Goal: Transaction & Acquisition: Purchase product/service

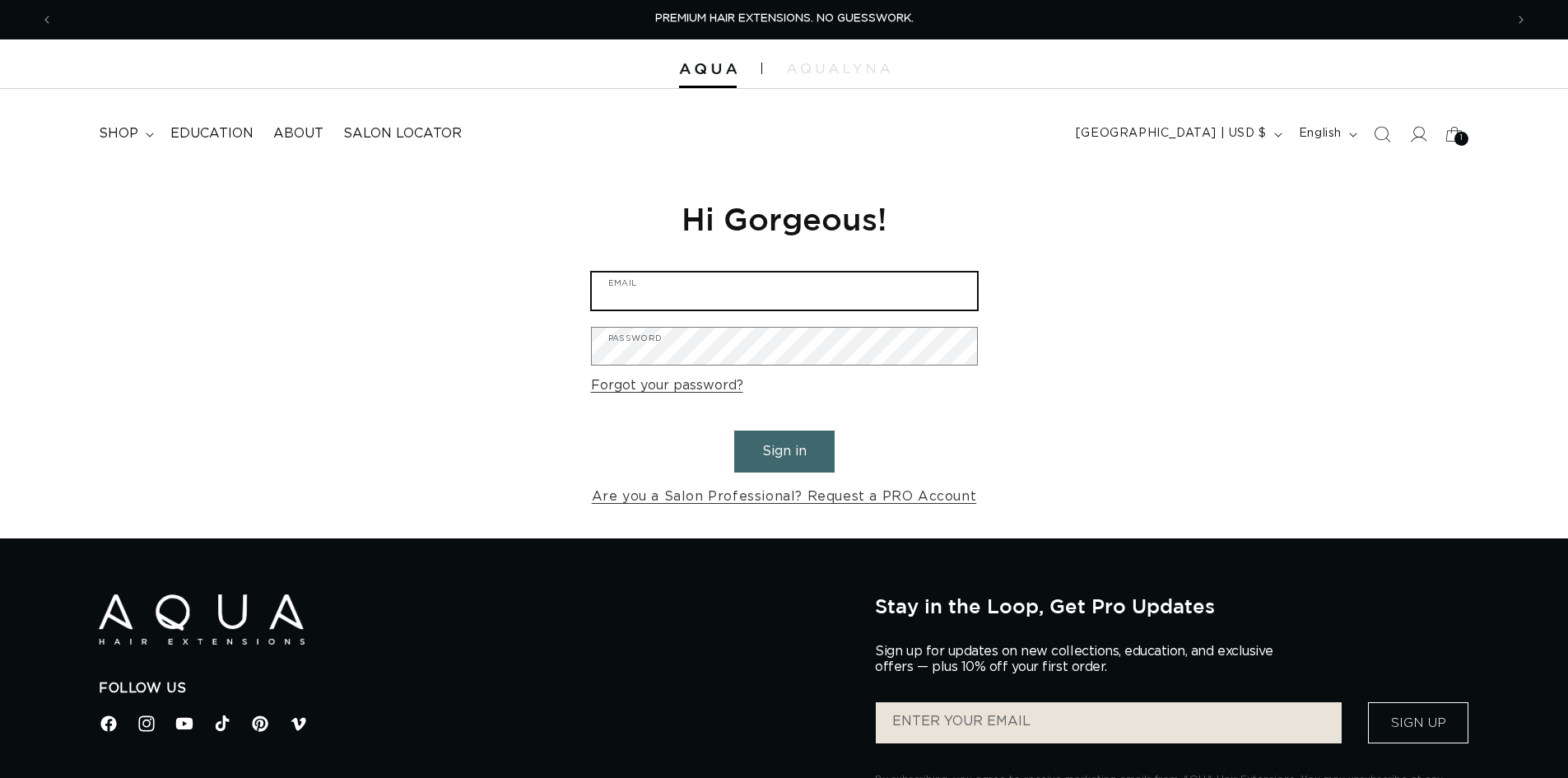
type input "rachel@salonlerae.com"
click at [692, 302] on input "rachel@salonlerae.com" at bounding box center [784, 291] width 386 height 37
click at [802, 463] on button "Sign in" at bounding box center [784, 452] width 101 height 42
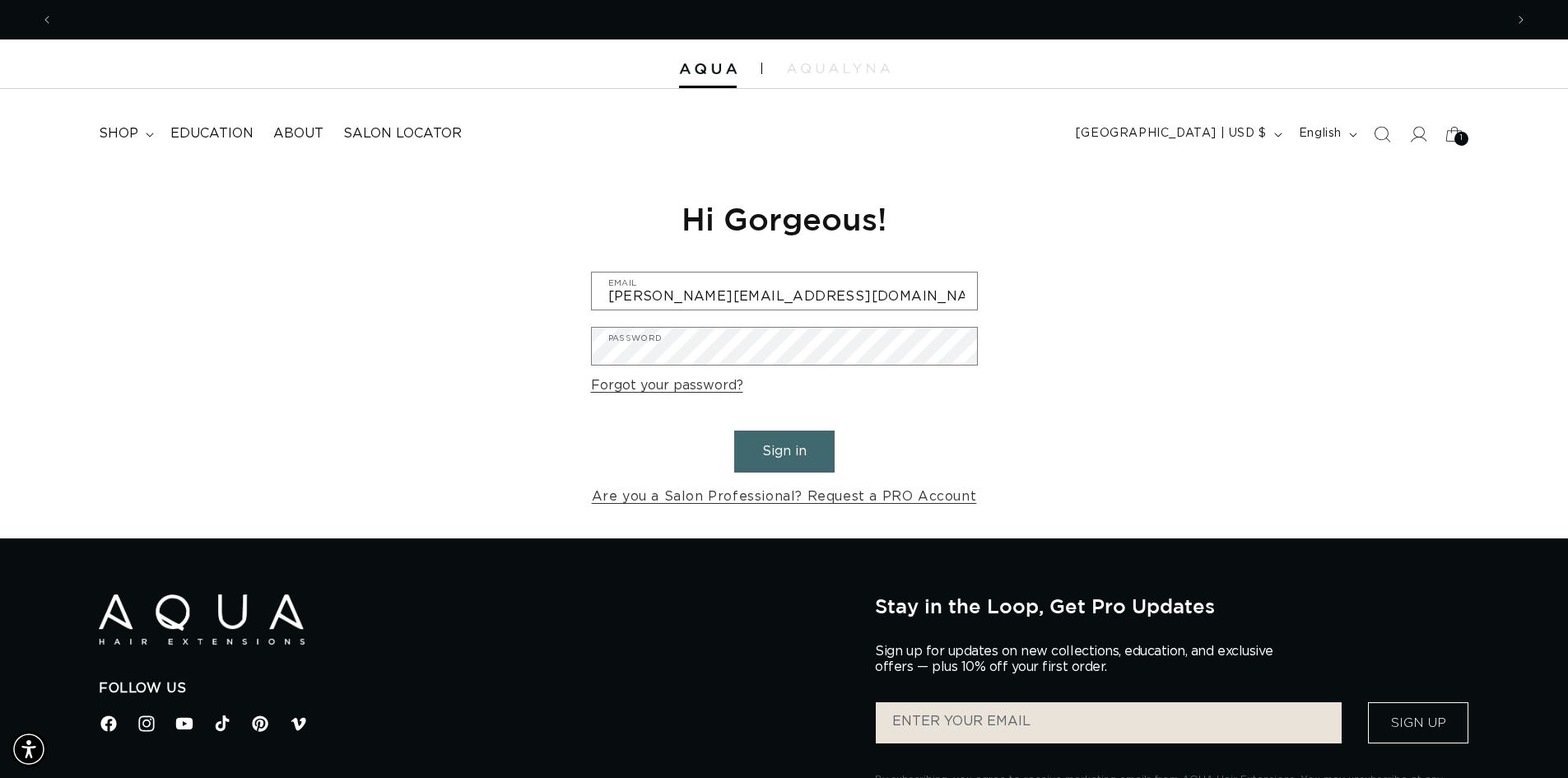
scroll to position [0, 1451]
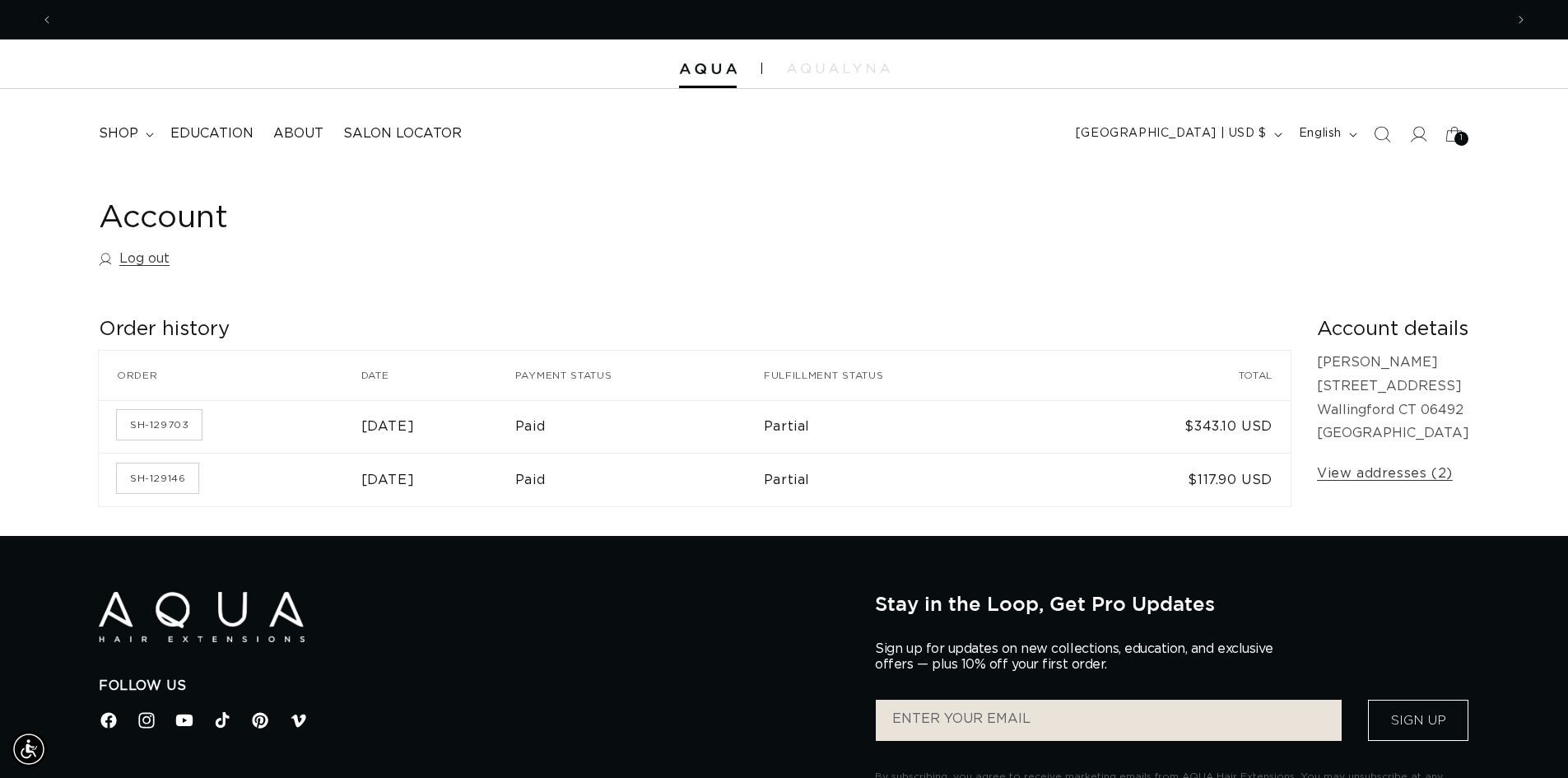
scroll to position [0, 1451]
click at [146, 134] on icon at bounding box center [150, 134] width 9 height 5
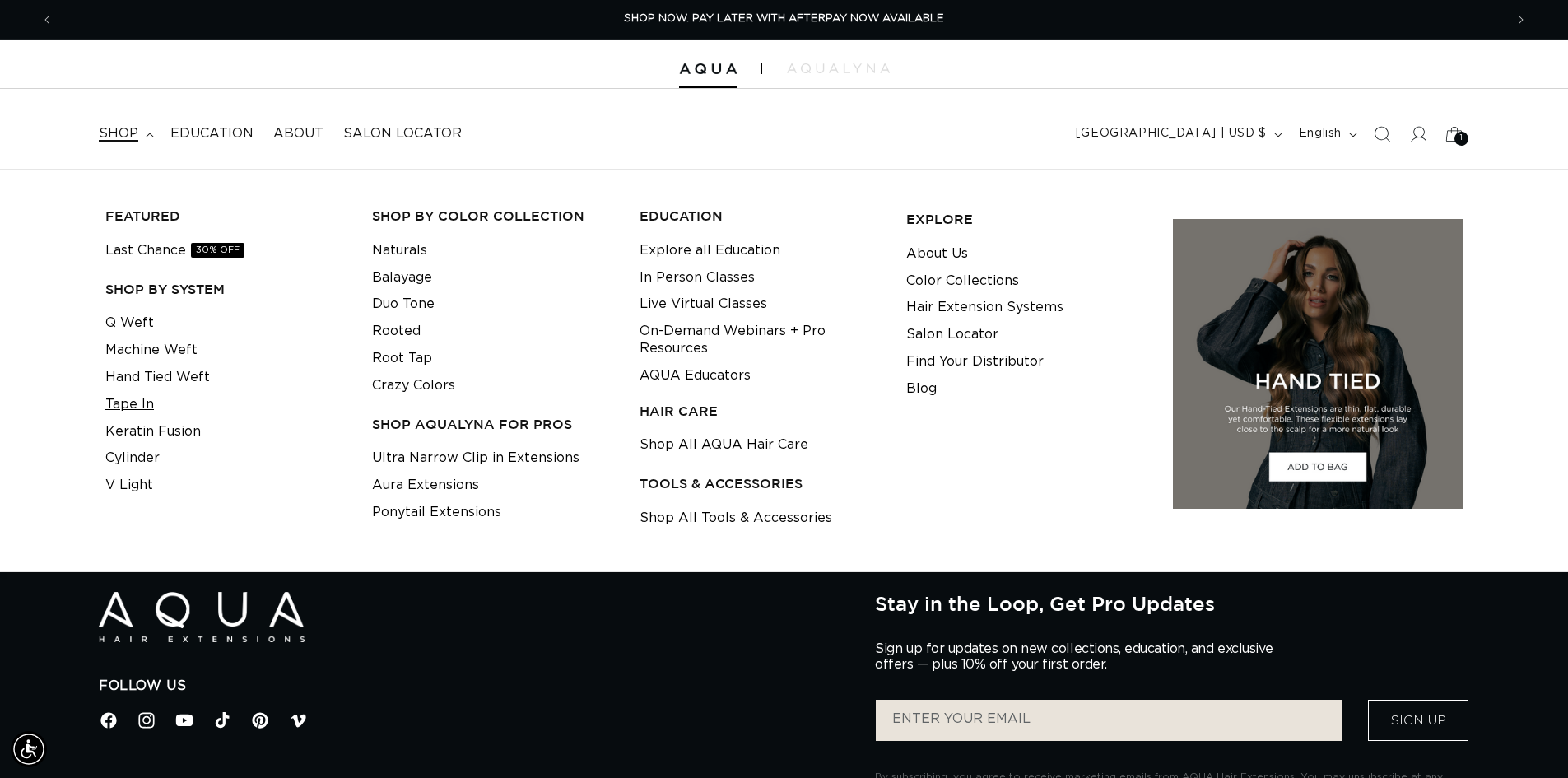
click at [143, 403] on link "Tape In" at bounding box center [129, 405] width 49 height 27
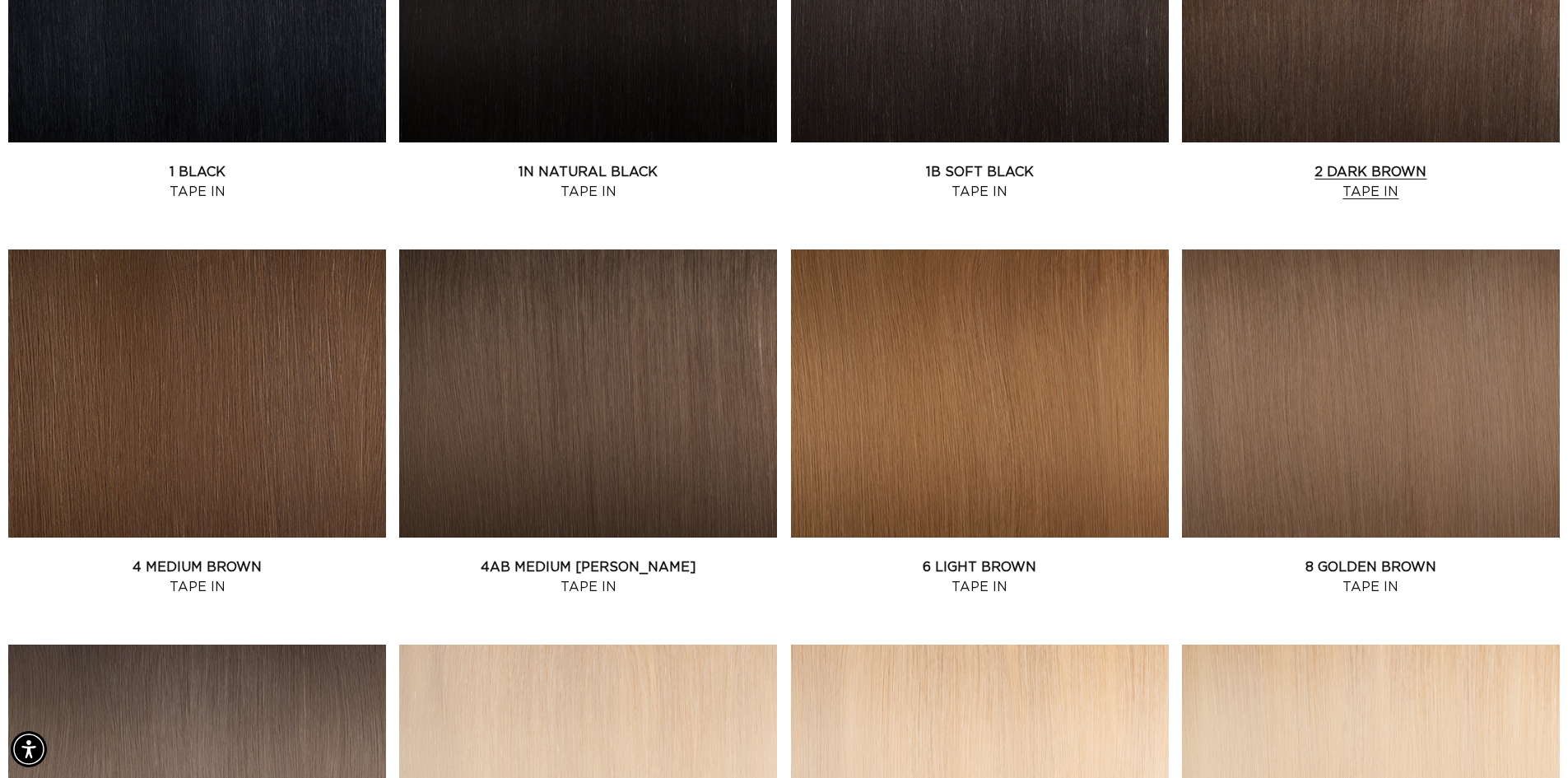
scroll to position [0, 2903]
click at [1372, 173] on link "2 Dark Brown Tape In" at bounding box center [1371, 181] width 378 height 39
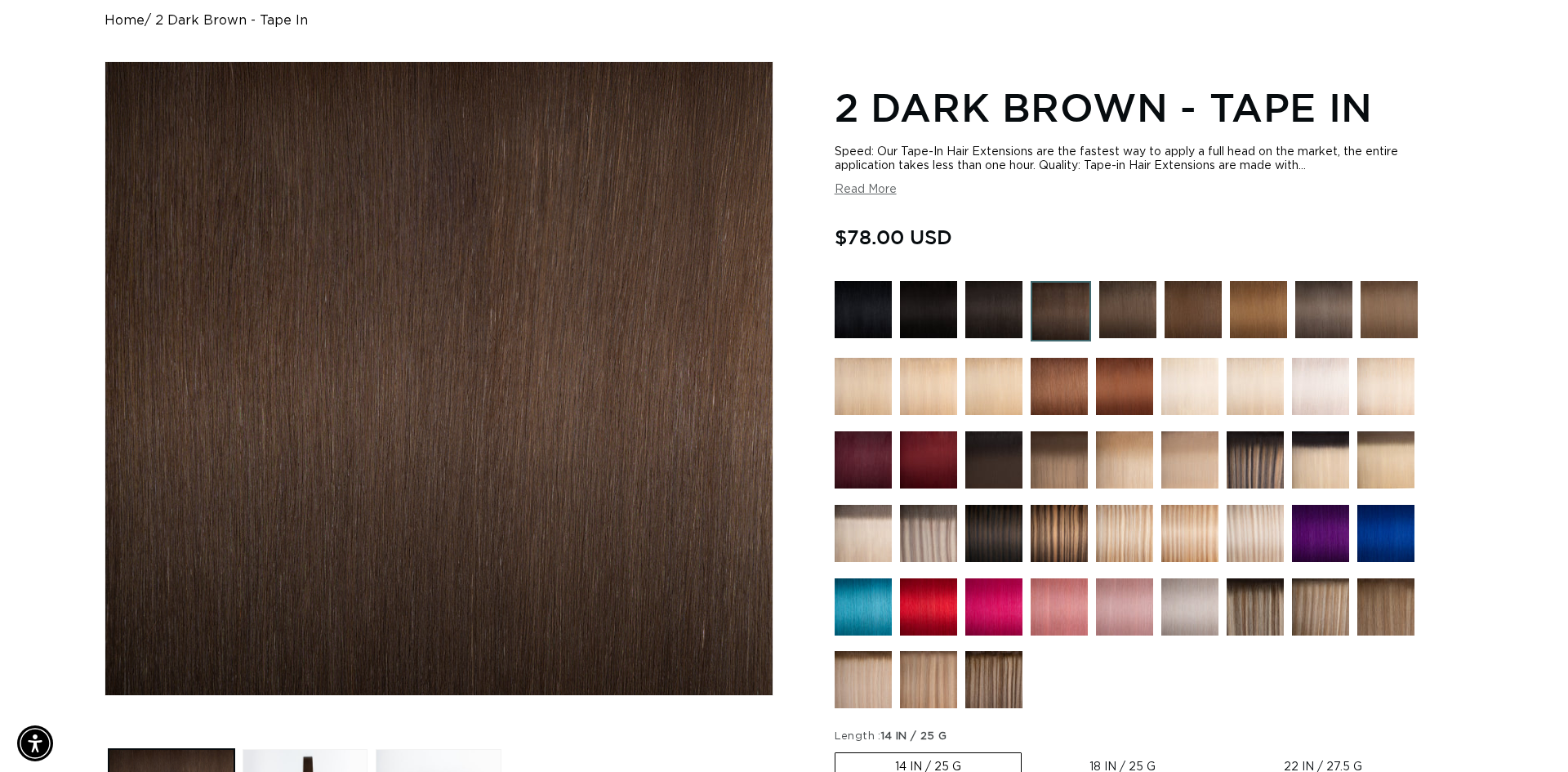
scroll to position [572, 0]
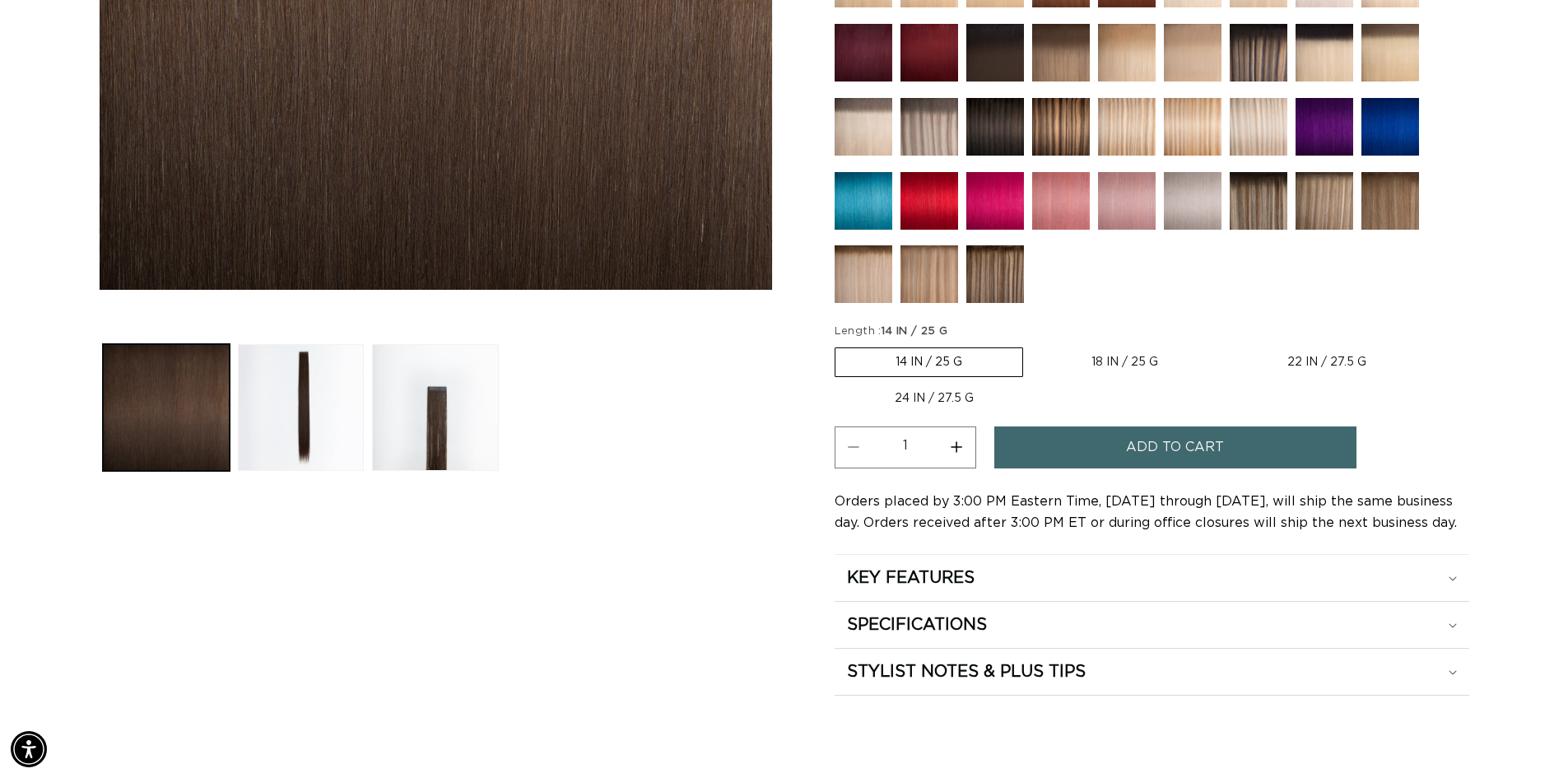
click at [1157, 439] on span "Add to cart" at bounding box center [1175, 448] width 98 height 42
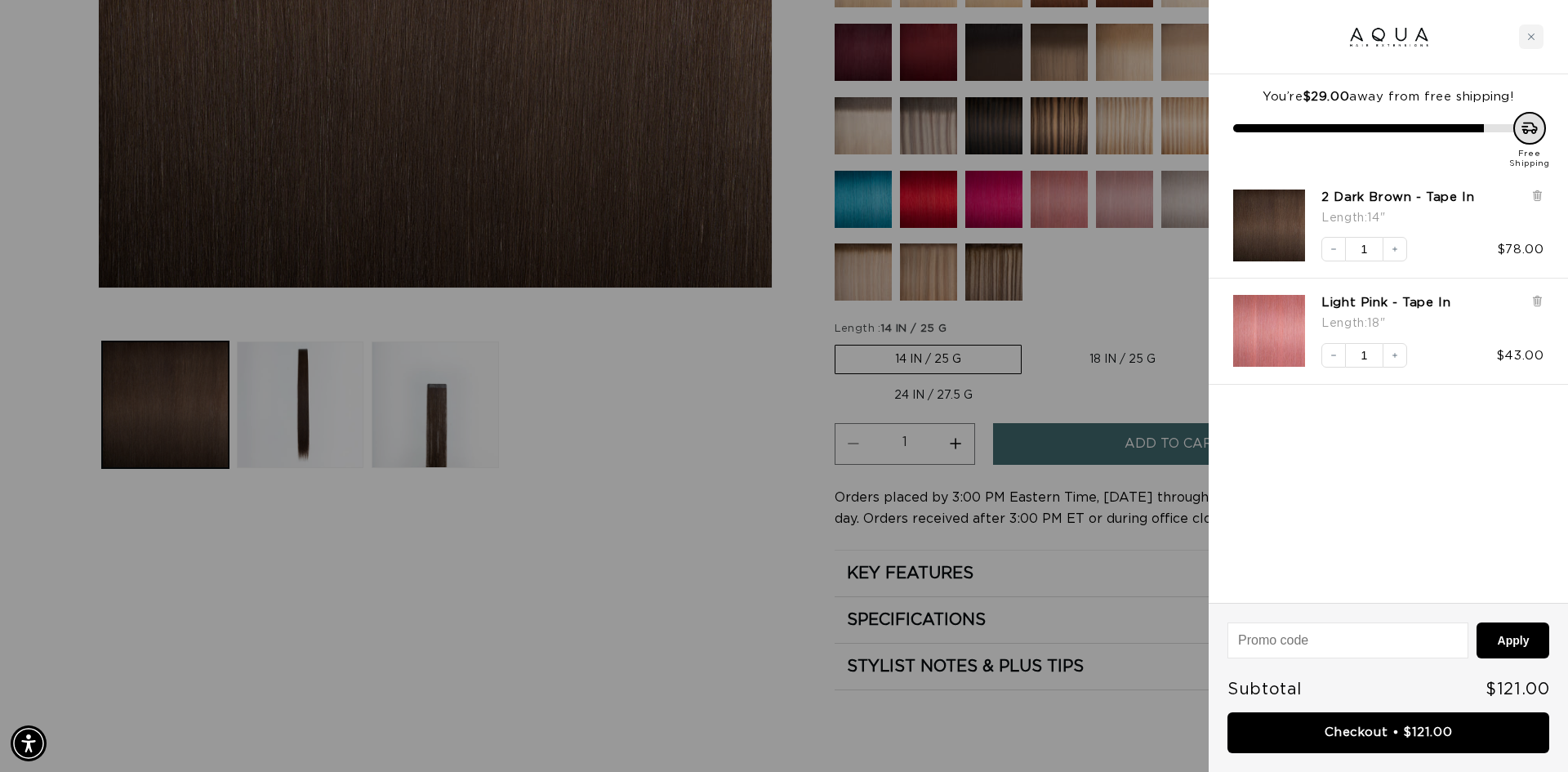
scroll to position [0, 1452]
click at [387, 614] on div at bounding box center [784, 386] width 1568 height 772
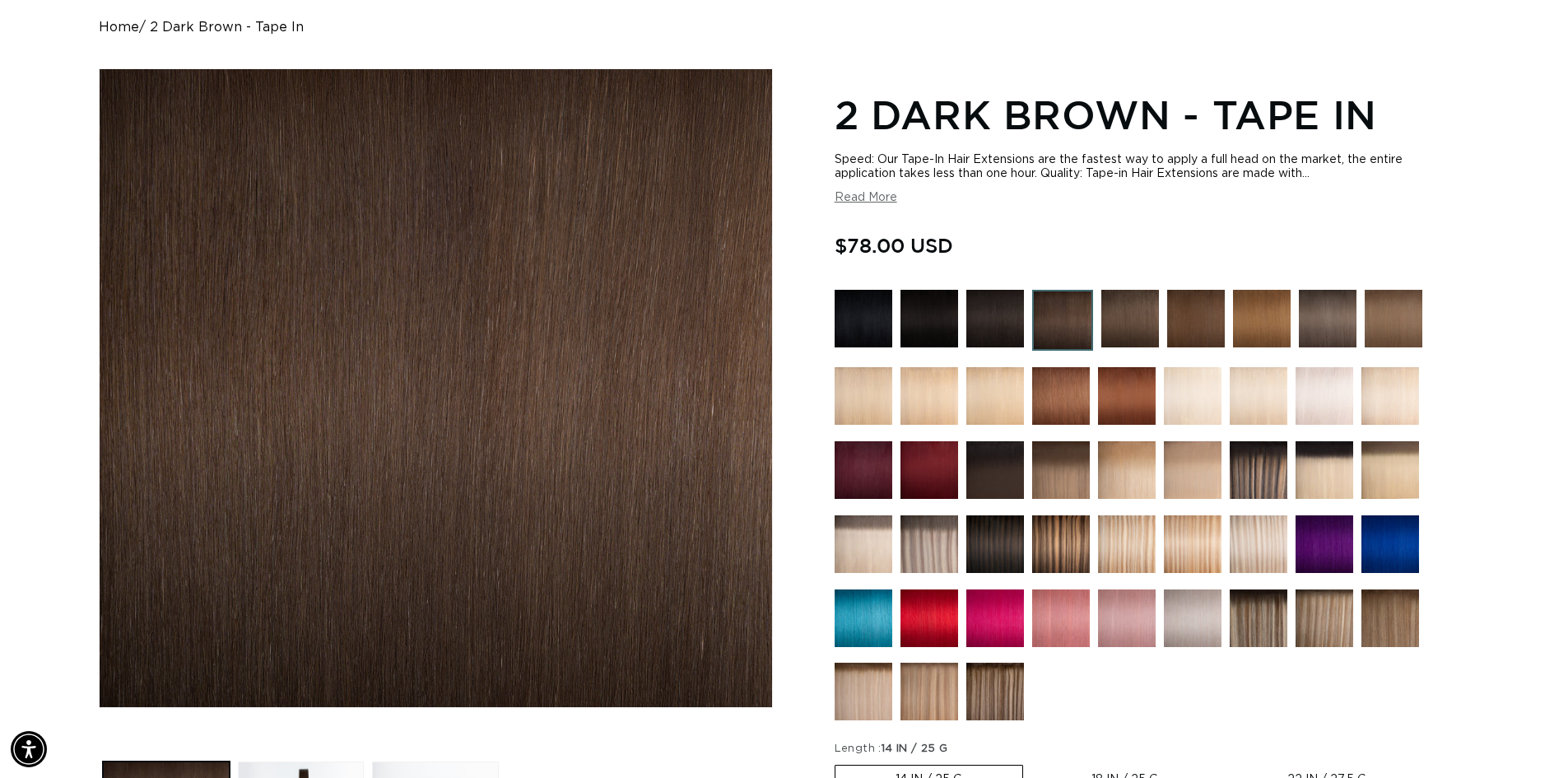
scroll to position [0, 0]
